Goal: Information Seeking & Learning: Understand process/instructions

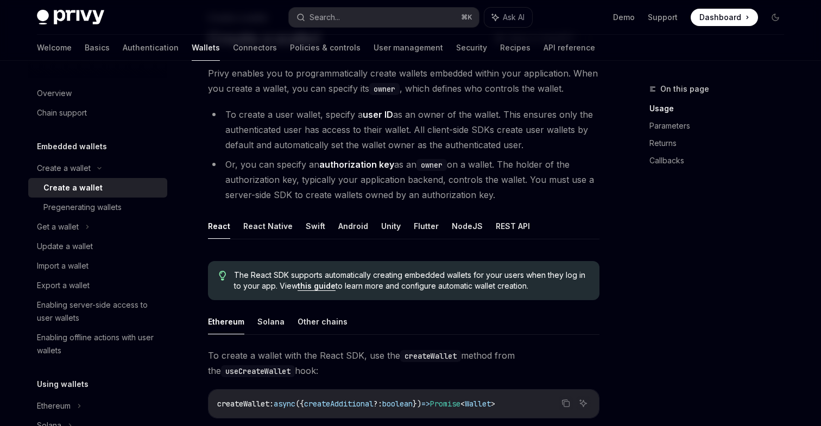
scroll to position [76, 0]
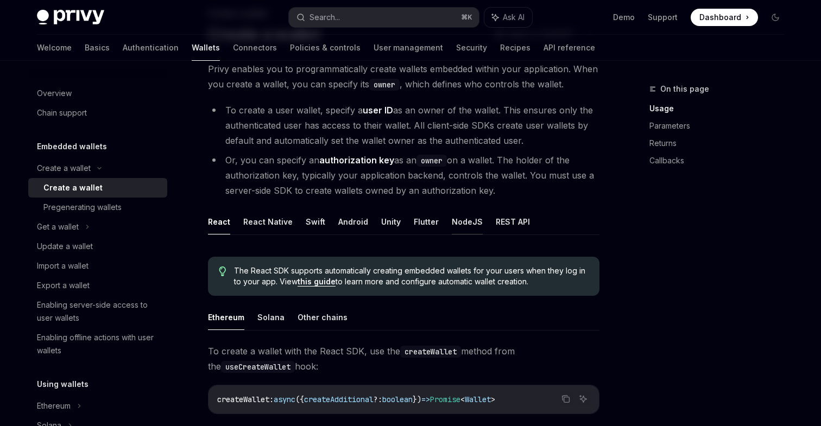
click at [473, 221] on button "NodeJS" at bounding box center [467, 222] width 31 height 26
type textarea "*"
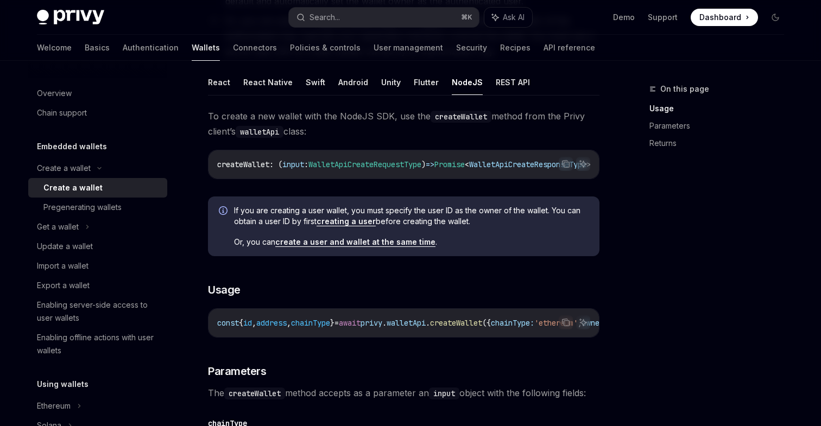
scroll to position [217, 0]
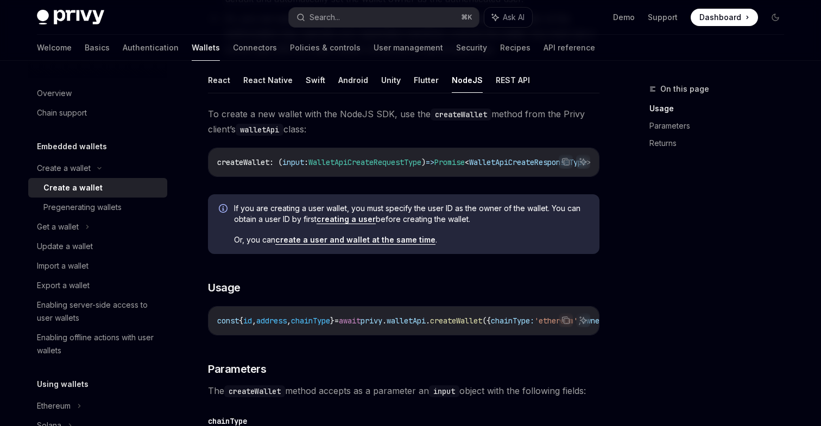
drag, startPoint x: 388, startPoint y: 343, endPoint x: 406, endPoint y: 343, distance: 17.9
click at [405, 336] on div "Copy Ask AI const { id , address , chainType } = await privy . walletApi . crea…" at bounding box center [404, 320] width 392 height 29
drag, startPoint x: 413, startPoint y: 344, endPoint x: 425, endPoint y: 342, distance: 11.5
click at [423, 336] on div "Copy Ask AI const { id , address , chainType } = await privy . walletApi . crea…" at bounding box center [404, 320] width 392 height 29
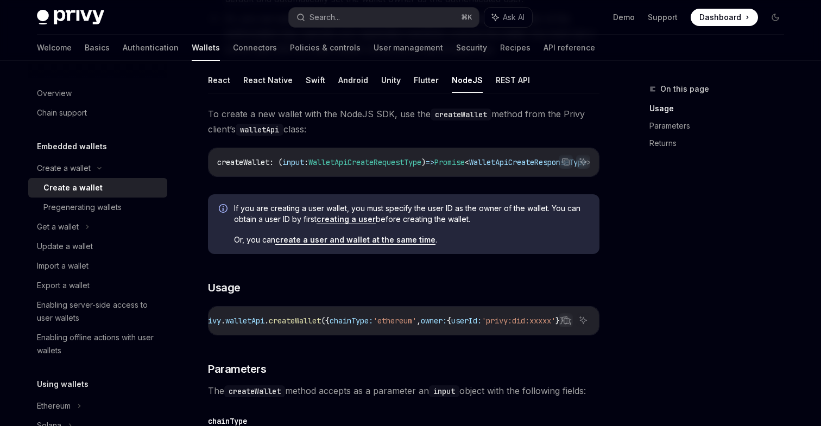
drag, startPoint x: 439, startPoint y: 326, endPoint x: 341, endPoint y: 326, distance: 97.8
click at [341, 326] on span "const { id , address , chainType } = await privy . walletApi . createWallet ({ …" at bounding box center [314, 321] width 517 height 10
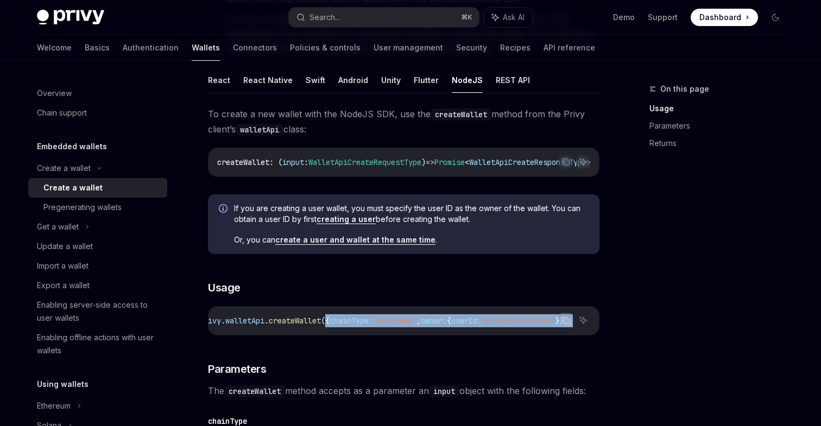
scroll to position [0, 233]
drag, startPoint x: 332, startPoint y: 326, endPoint x: 585, endPoint y: 335, distance: 252.8
click at [585, 335] on div "const { id , address , chainType } = await privy . walletApi . createWallet ({ …" at bounding box center [404, 321] width 391 height 28
copy span "{ chainType: 'ethereum' , owner: { userId: 'privy:did:xxxxx' }});"
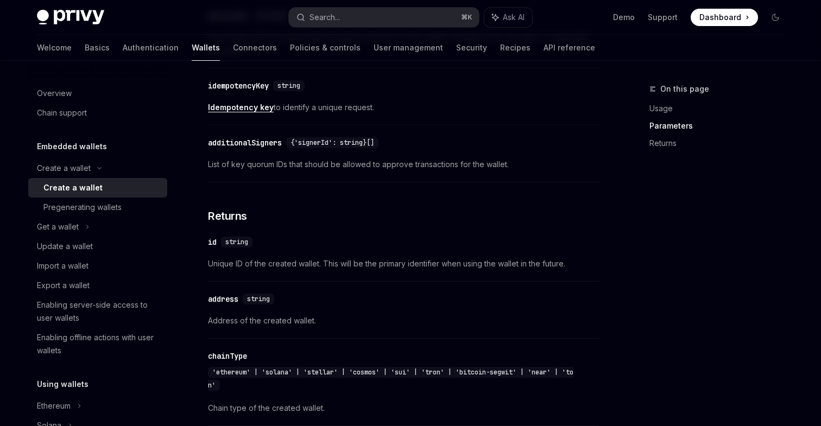
scroll to position [891, 0]
